Goal: Find contact information: Find contact information

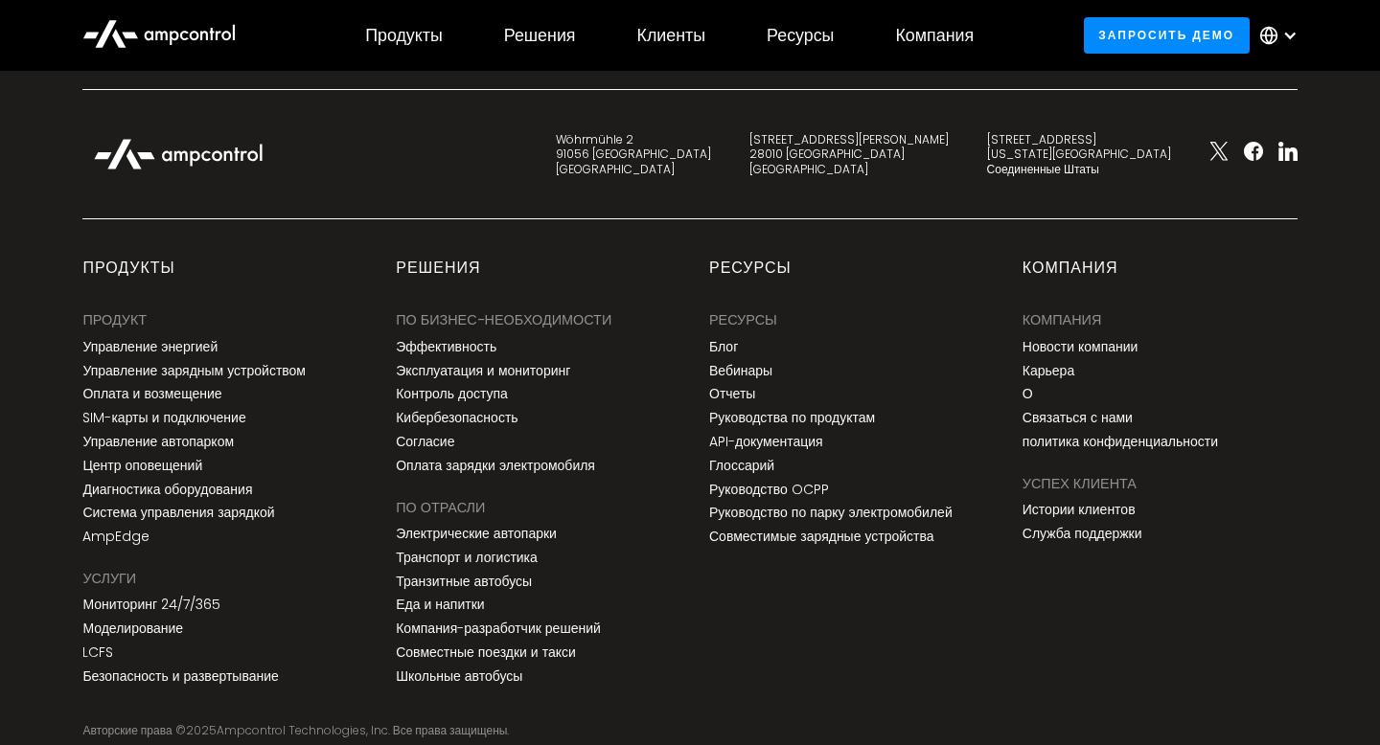
scroll to position [7306, 0]
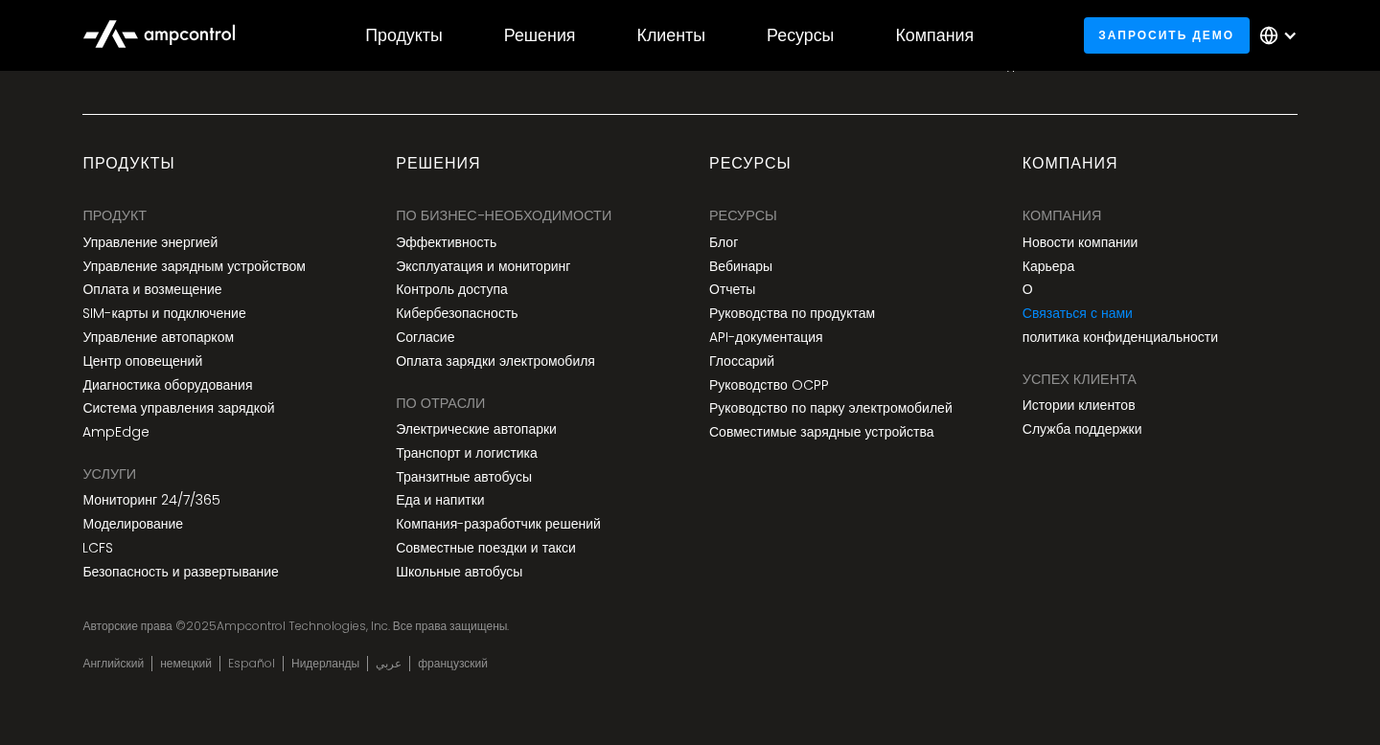
click at [1037, 304] on font "Связаться с нами" at bounding box center [1077, 313] width 110 height 19
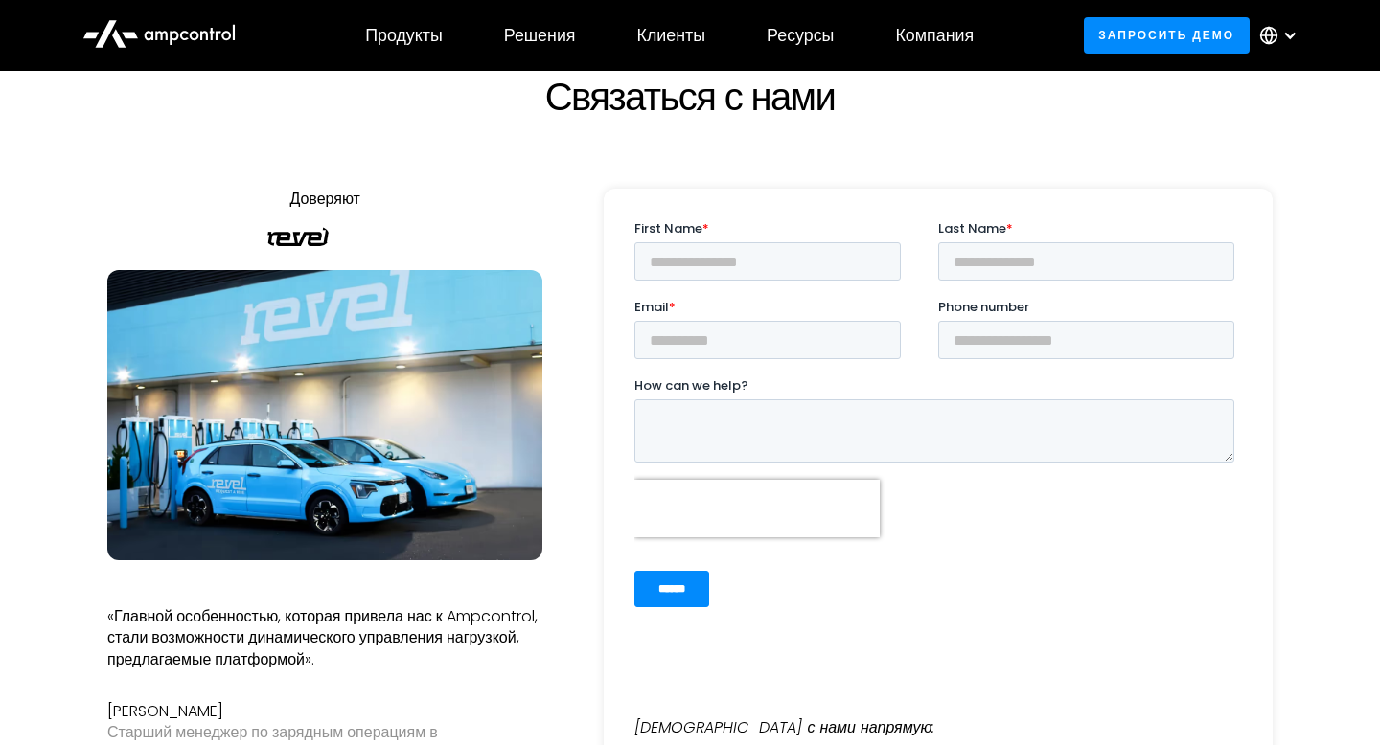
scroll to position [227, 0]
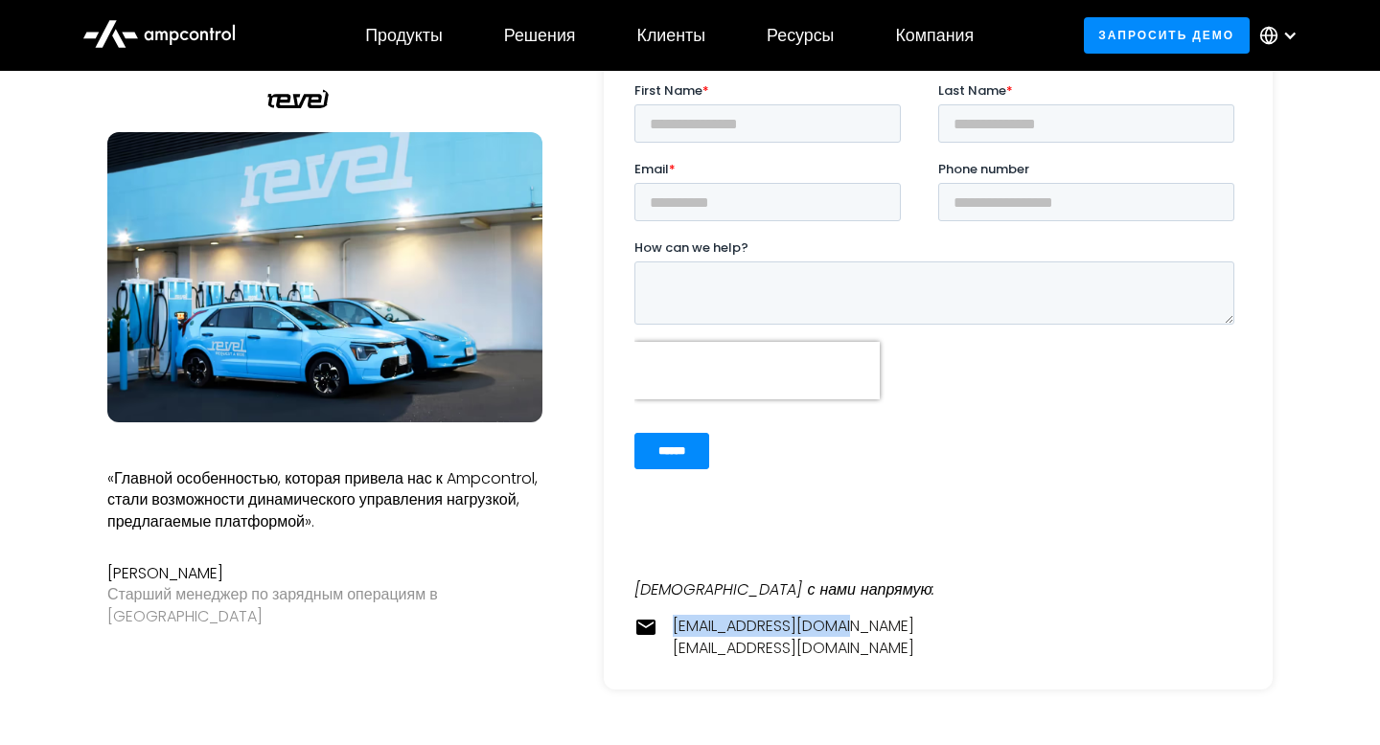
drag, startPoint x: 836, startPoint y: 648, endPoint x: 675, endPoint y: 612, distance: 163.9
click at [677, 613] on div "Свяжитесь с нами напрямую: contact@ampcontrol.io pr@ampcontrol.io" at bounding box center [937, 597] width 607 height 126
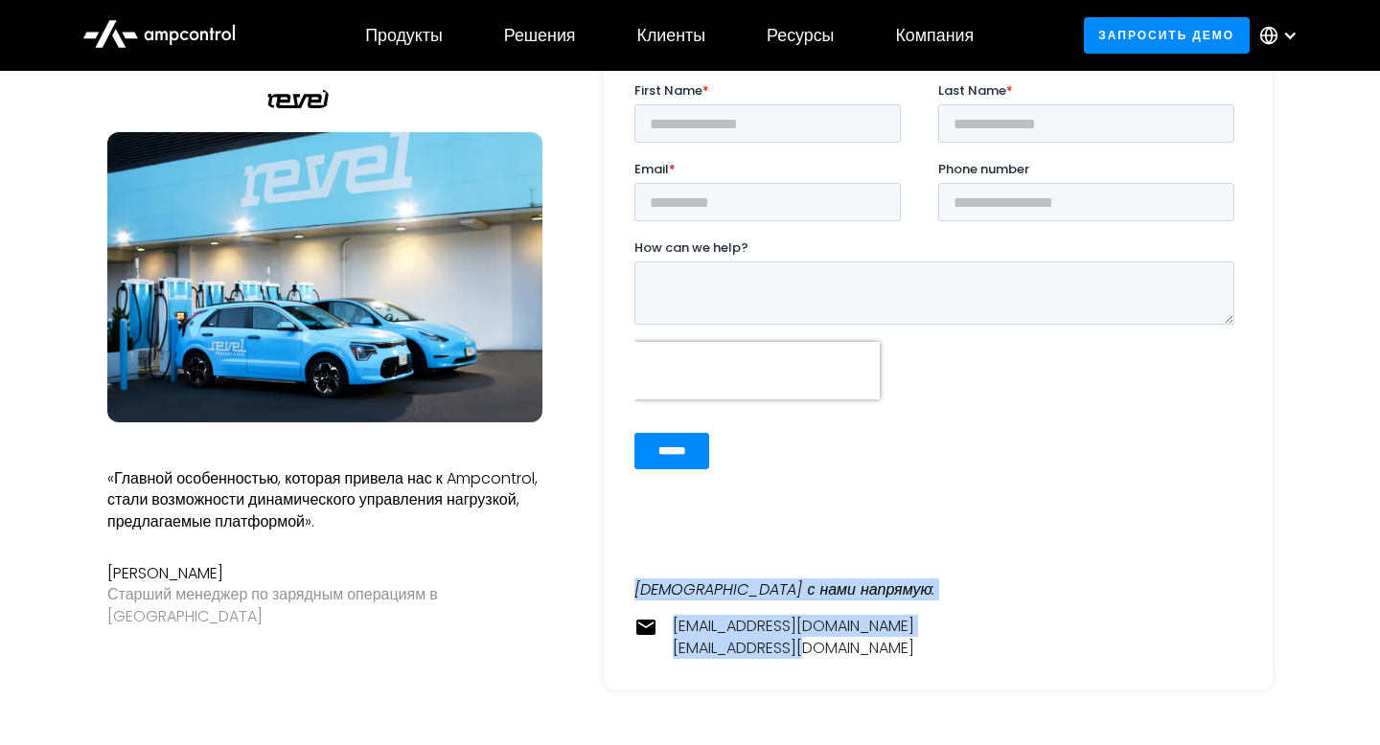
drag, startPoint x: 630, startPoint y: 583, endPoint x: 830, endPoint y: 664, distance: 215.3
click at [831, 664] on div "Свяжитесь с нами напрямую: contact@ampcontrol.io pr@ampcontrol.io" at bounding box center [938, 370] width 669 height 639
copy div "Свяжитесь с нами напрямую: contact@ampcontrol.io pr@ampcontrol.io"
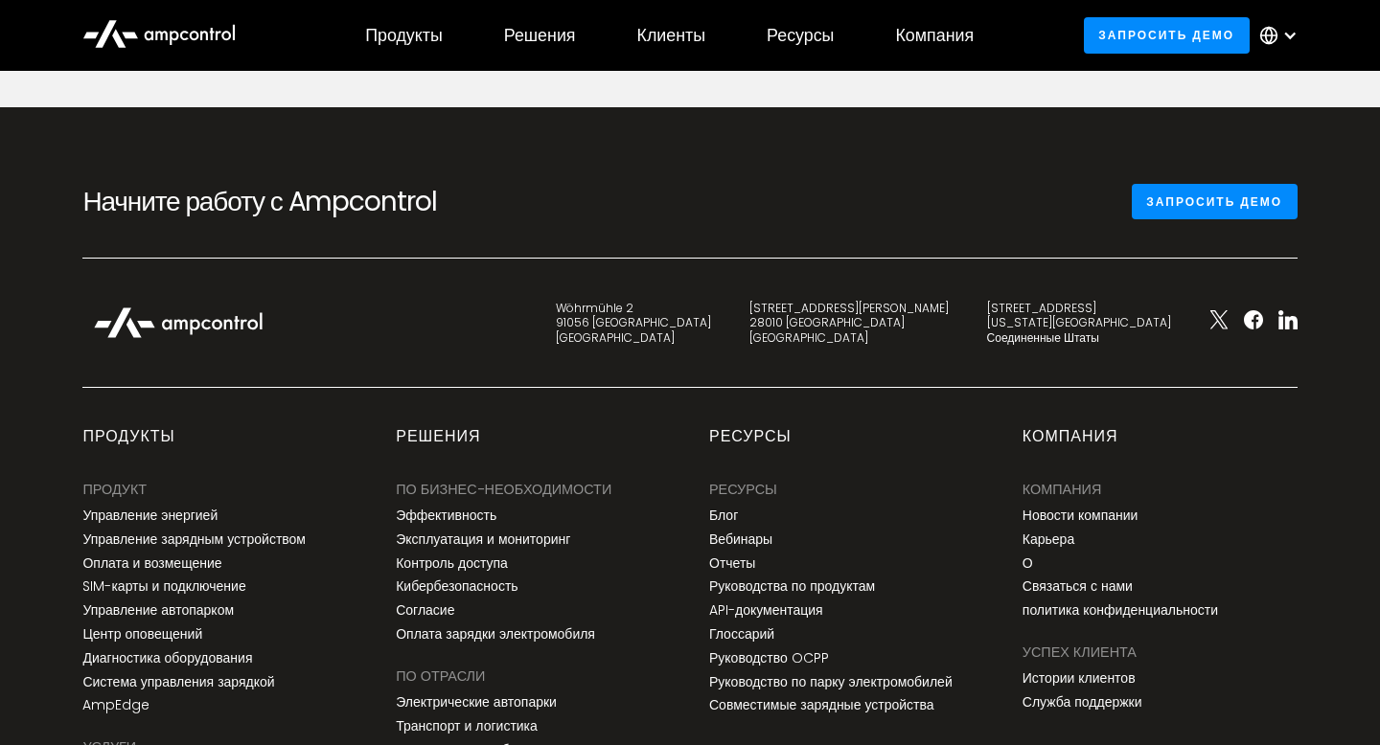
scroll to position [1117, 0]
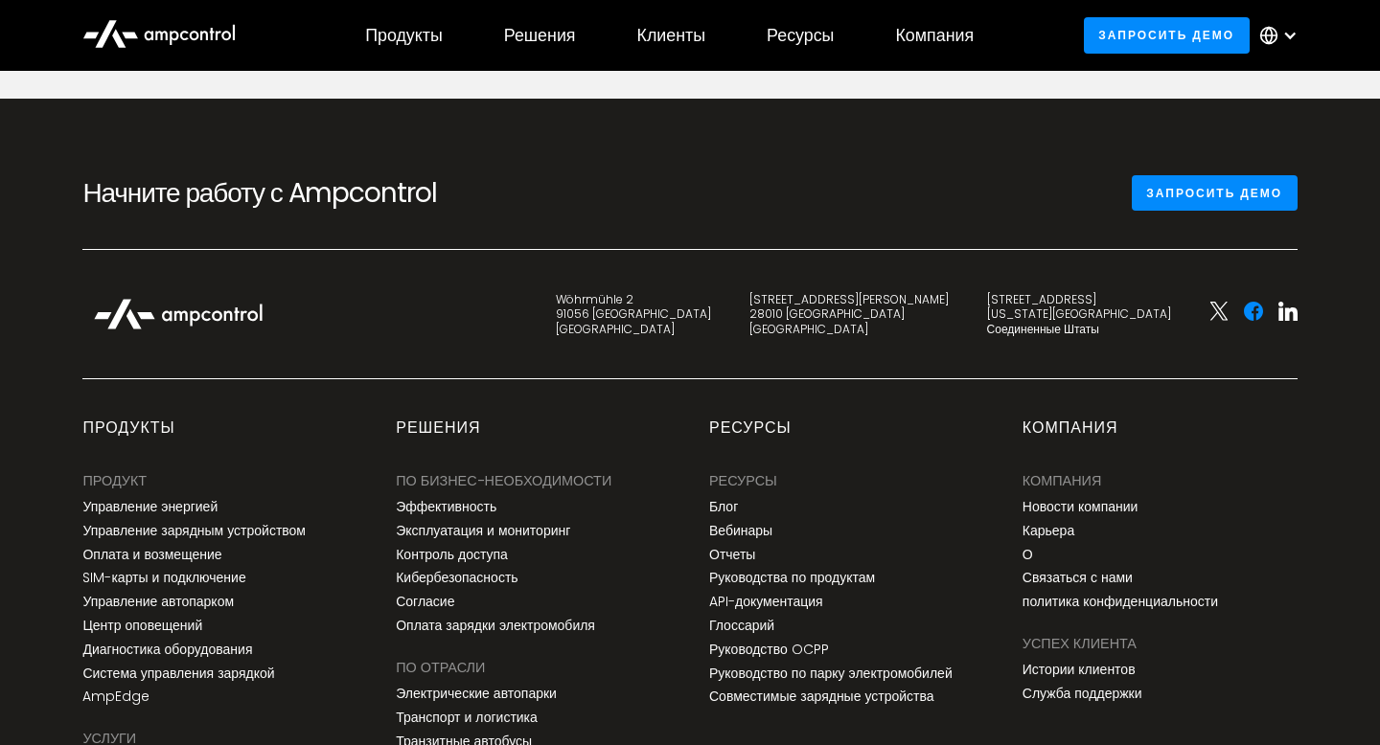
click at [1257, 311] on icon at bounding box center [1253, 311] width 19 height 19
